Goal: Task Accomplishment & Management: Manage account settings

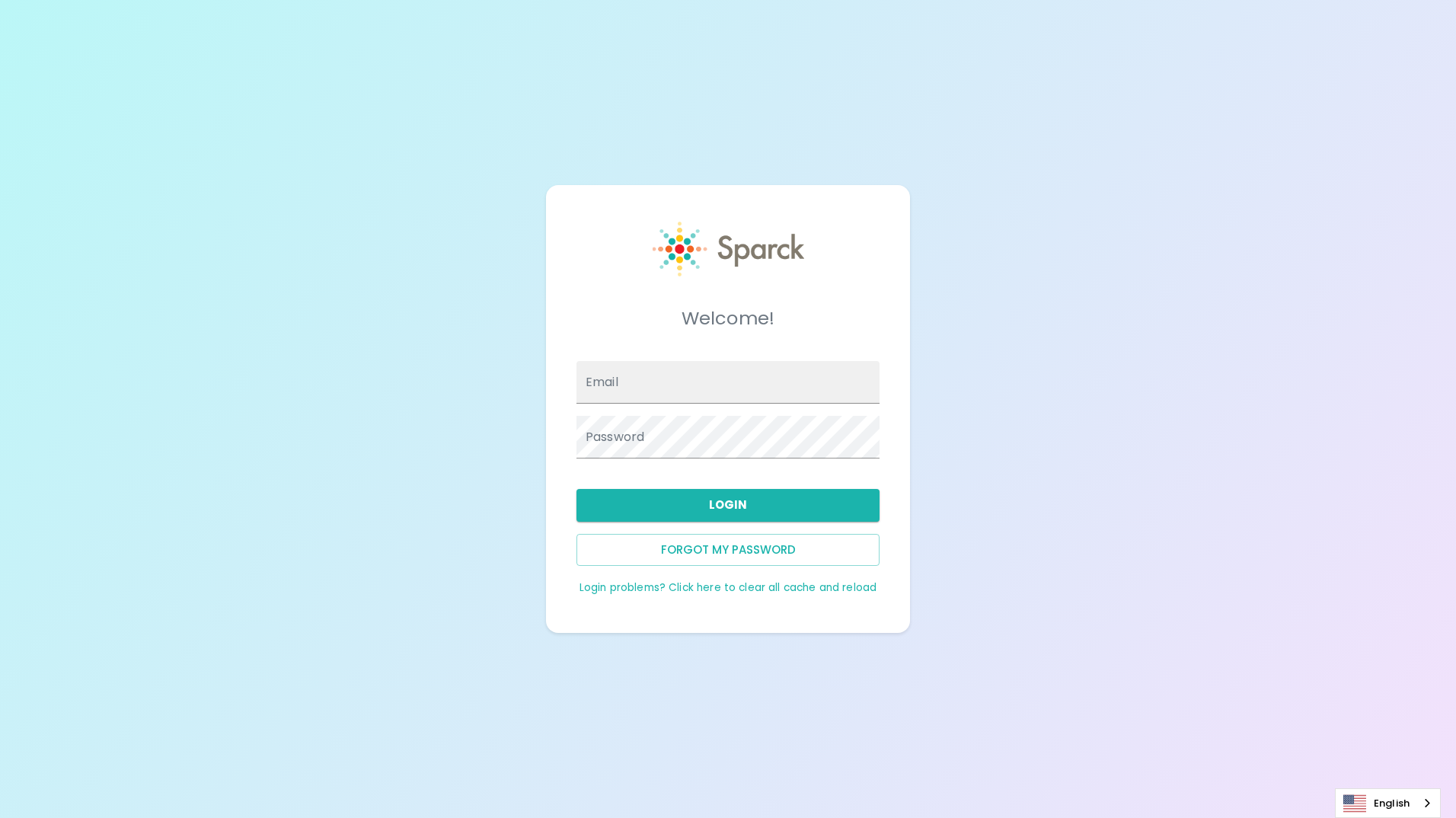
drag, startPoint x: 0, startPoint y: 0, endPoint x: 632, endPoint y: 386, distance: 740.6
click at [632, 386] on input "Email" at bounding box center [728, 382] width 303 height 42
type input "[EMAIL_ADDRESS][DOMAIN_NAME]"
click at [659, 591] on link "Login problems? Click here to clear all cache and reload" at bounding box center [728, 587] width 297 height 14
click at [685, 397] on input "Email" at bounding box center [728, 382] width 303 height 42
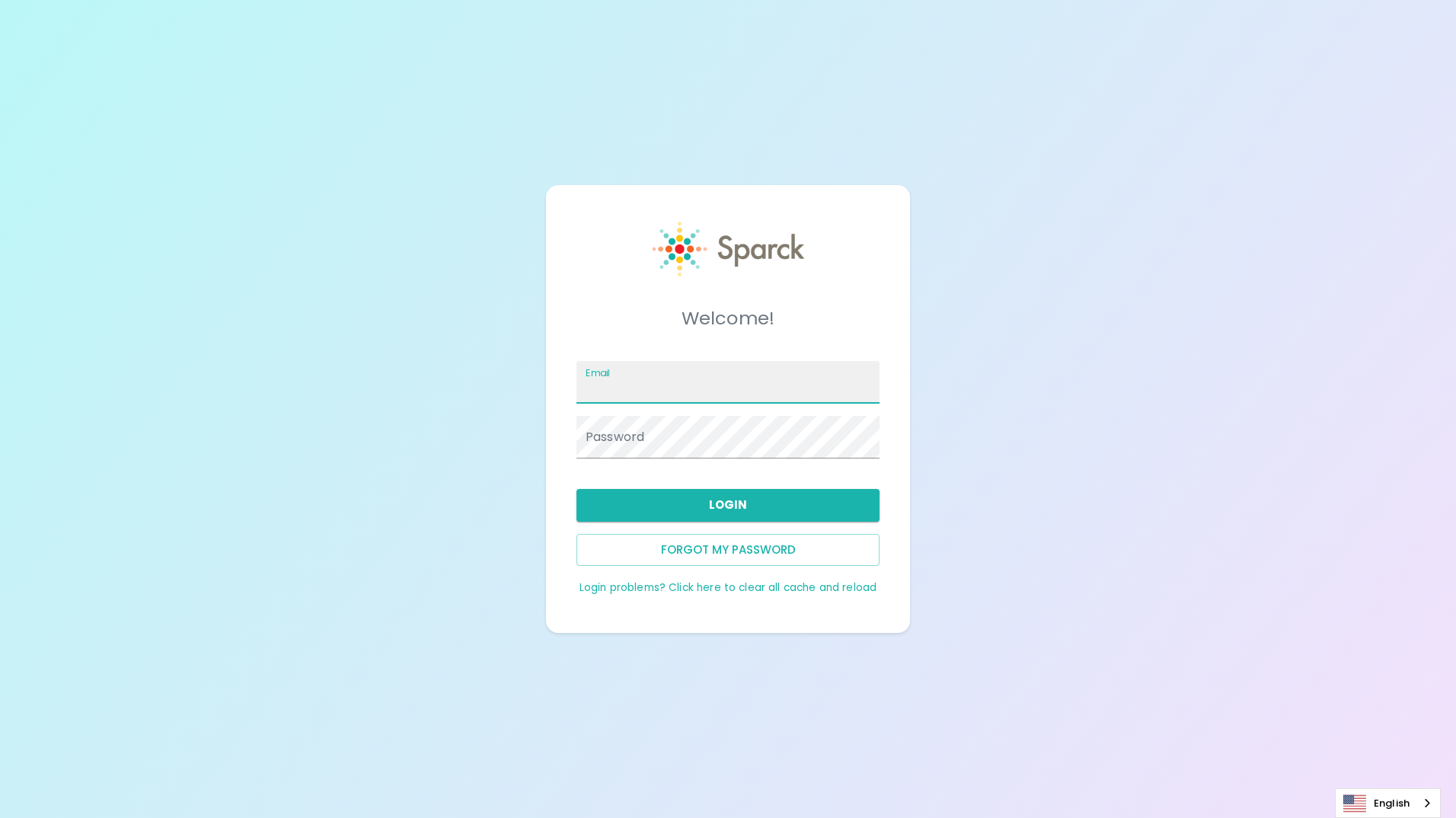
type input "[EMAIL_ADDRESS][DOMAIN_NAME]"
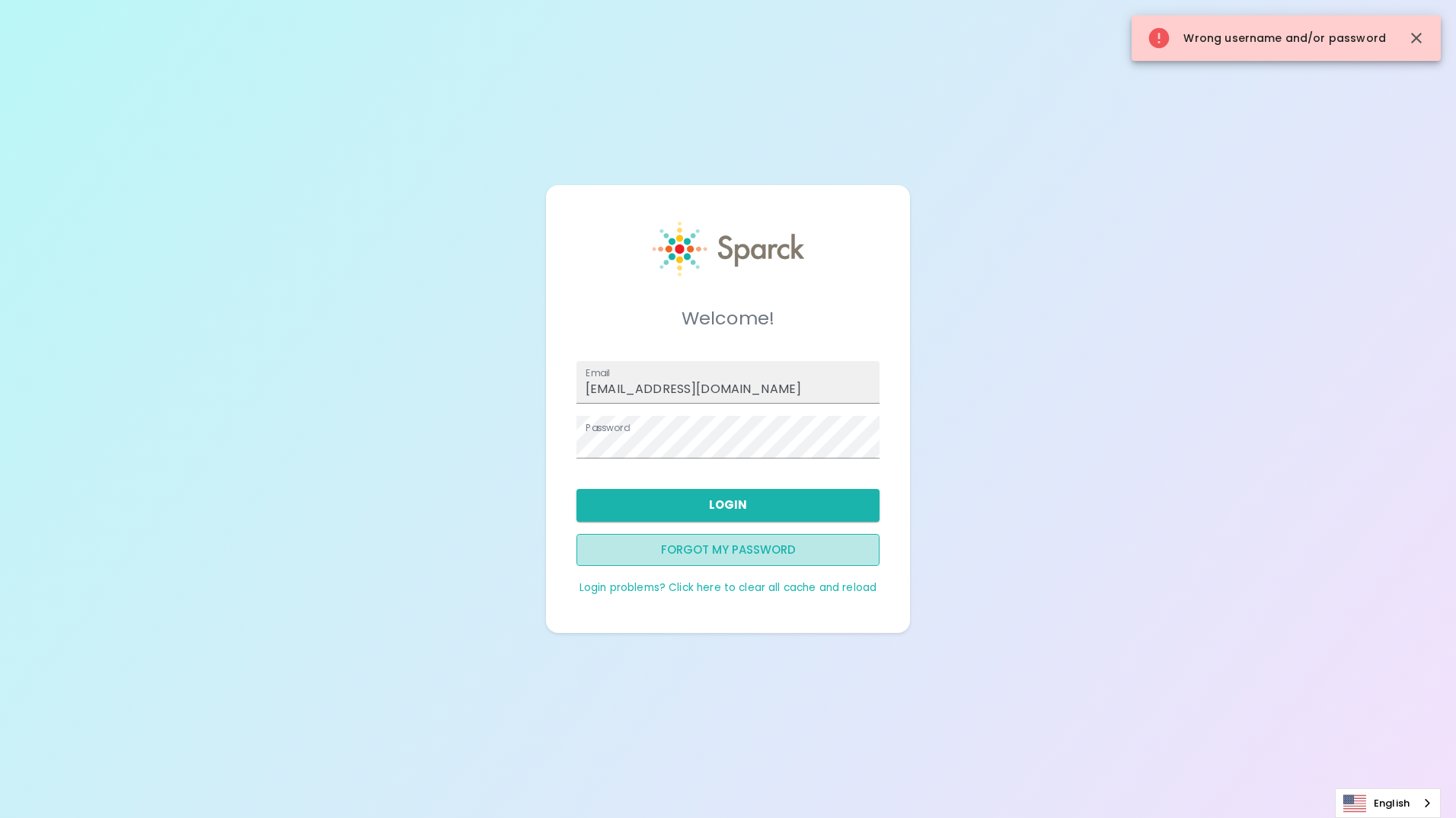
click at [812, 535] on button "Forgot my password" at bounding box center [728, 549] width 303 height 32
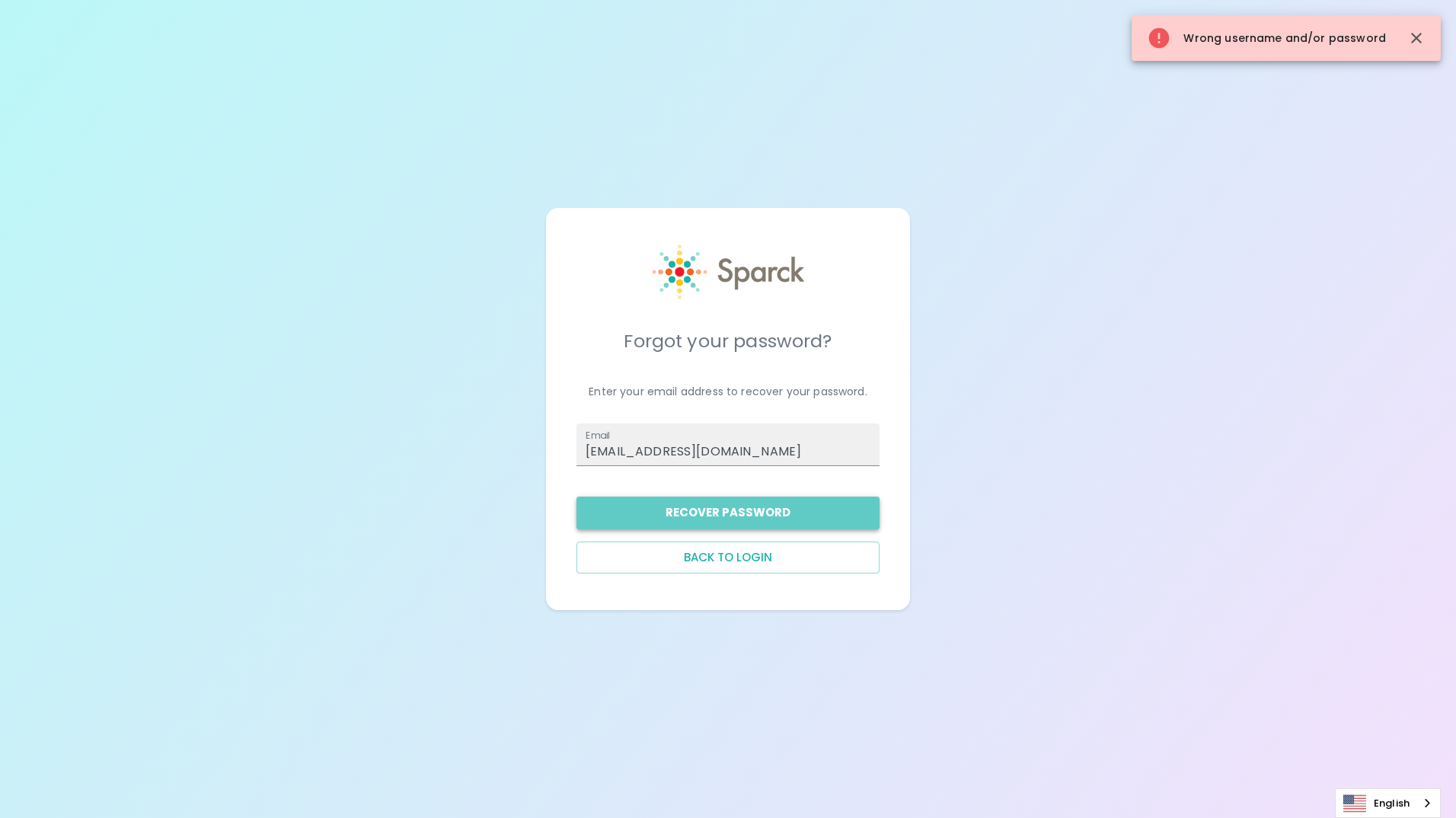
click at [780, 508] on button "Recover Password" at bounding box center [728, 512] width 303 height 32
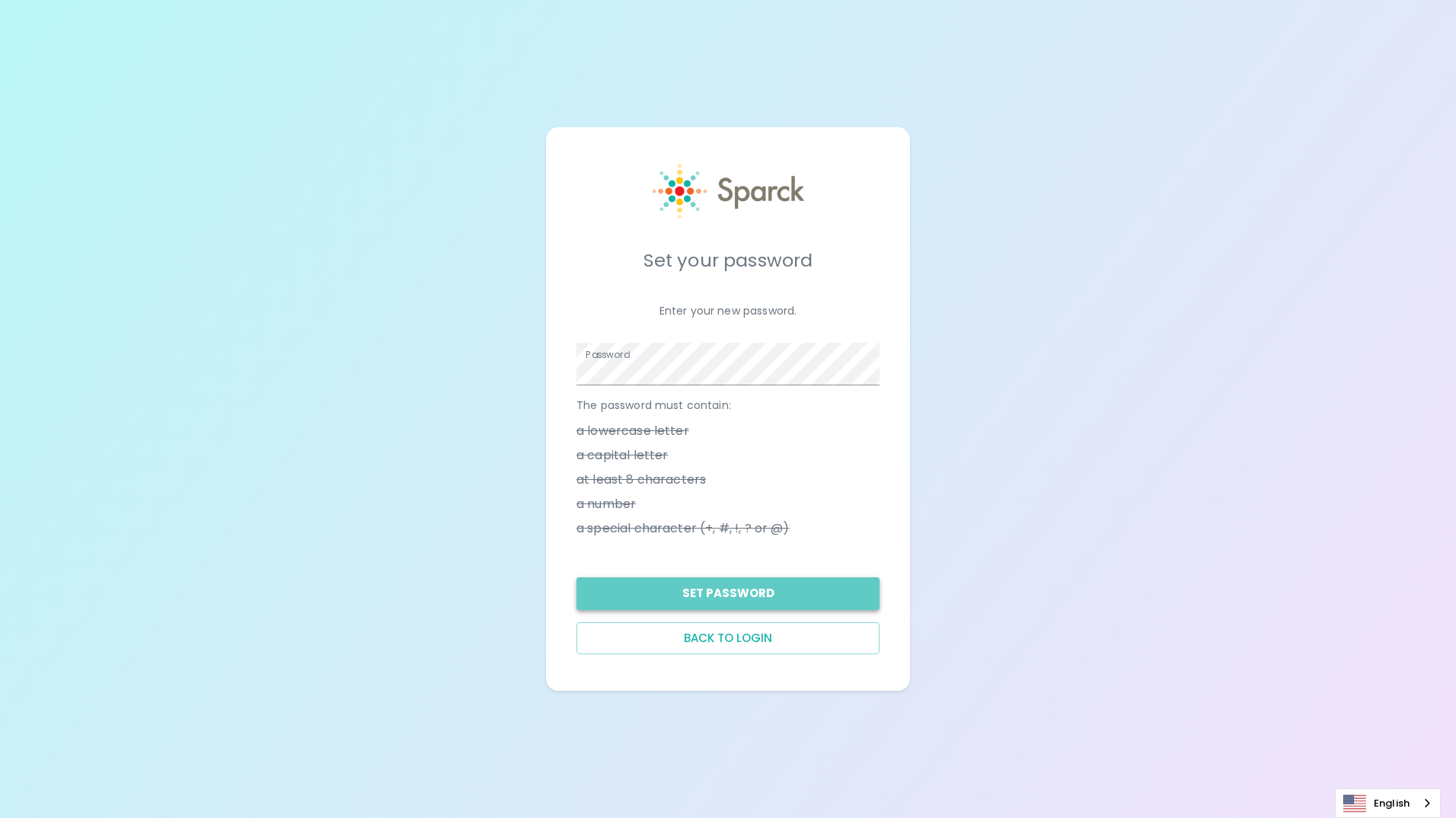
click at [768, 603] on button "Set Password" at bounding box center [728, 593] width 303 height 32
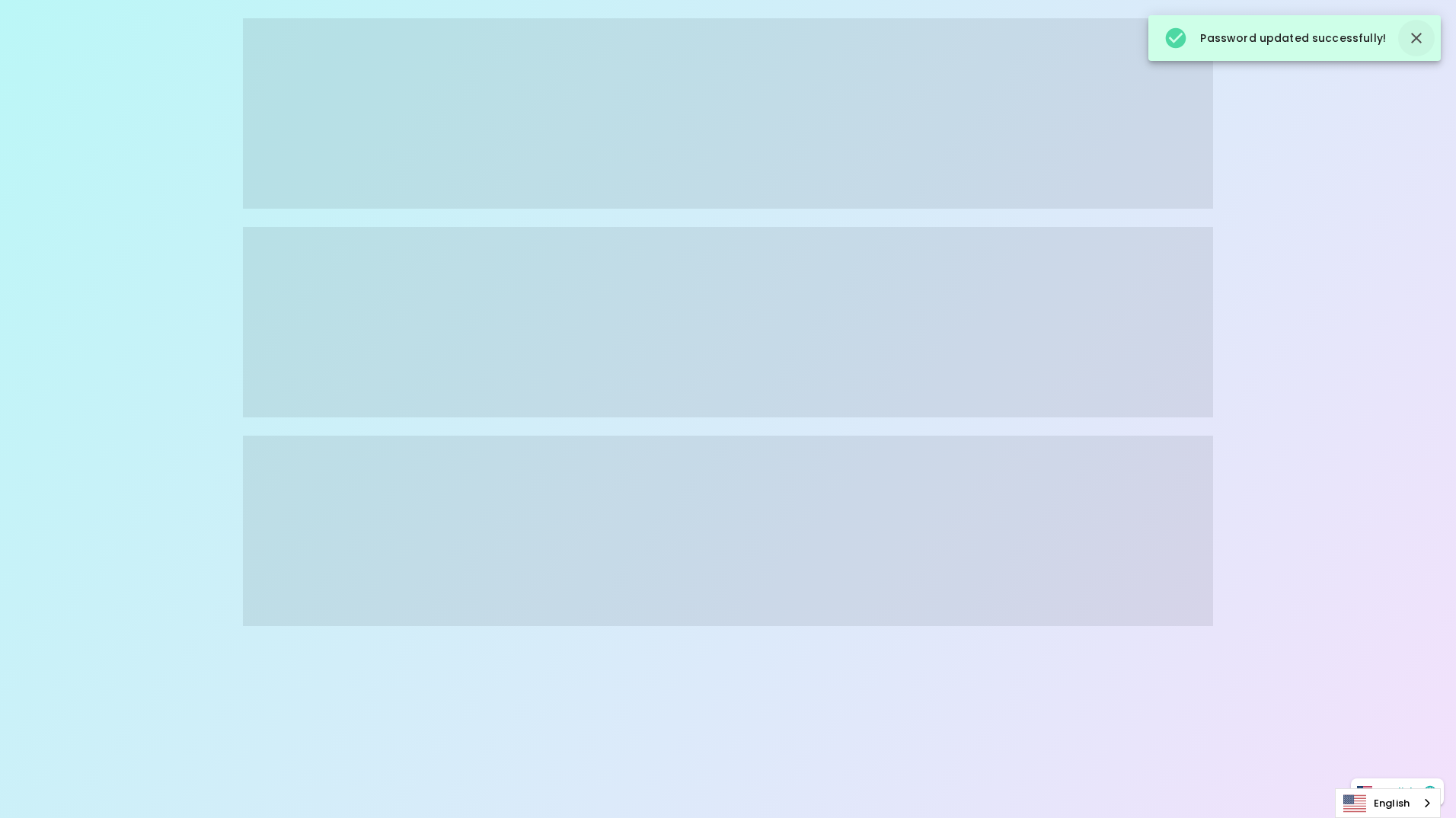
click at [1419, 35] on icon "button" at bounding box center [1416, 38] width 11 height 11
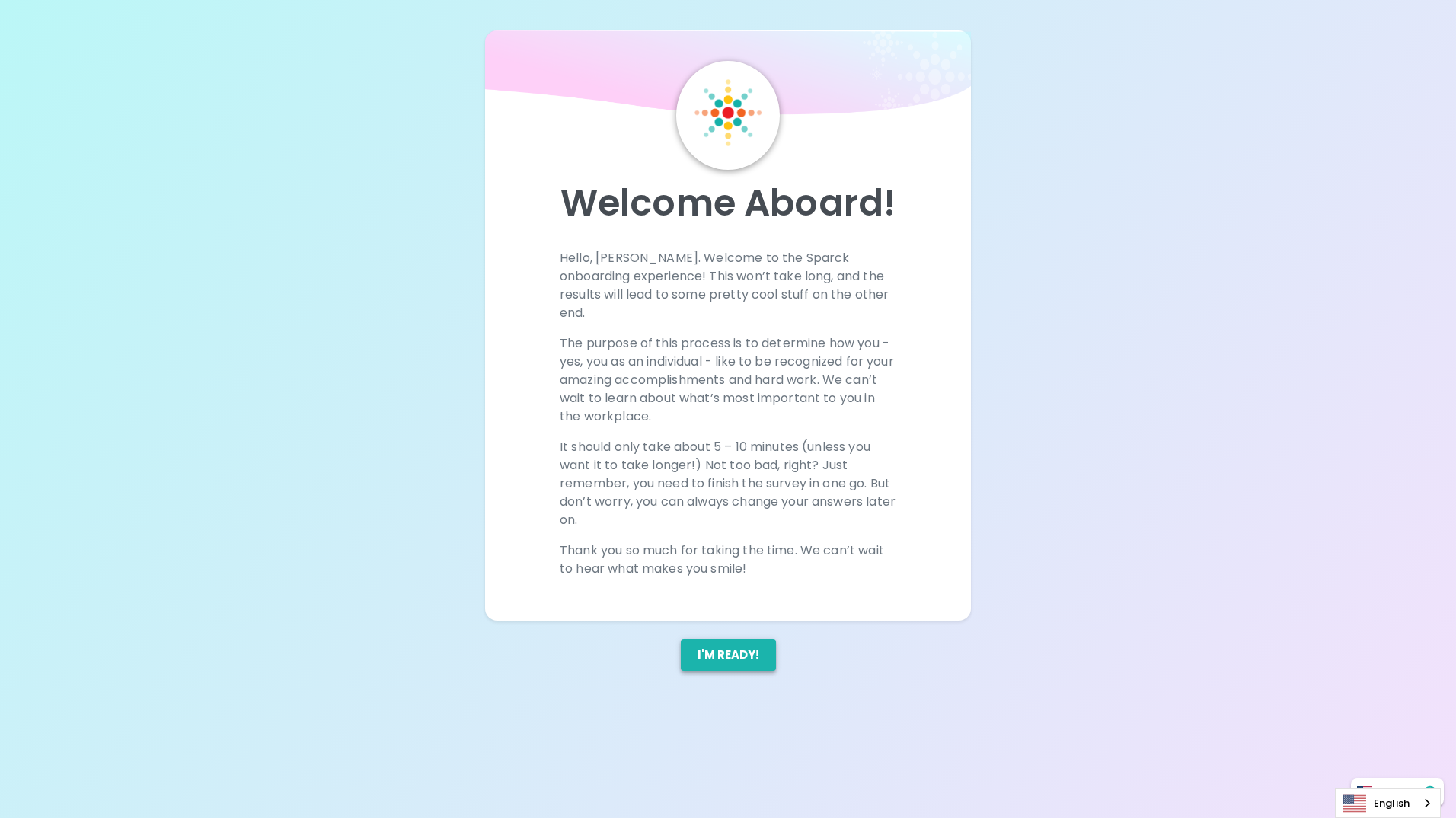
click at [742, 642] on button "I'm ready!" at bounding box center [729, 654] width 96 height 32
